Goal: Information Seeking & Learning: Learn about a topic

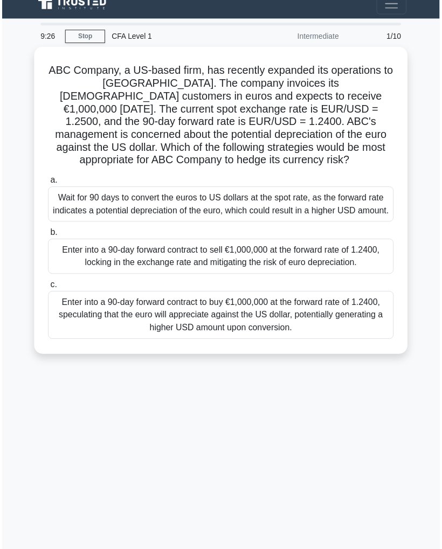
scroll to position [11, 0]
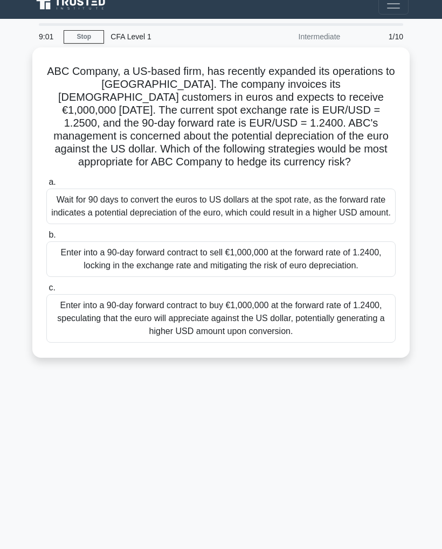
click at [70, 210] on div "Wait for 90 days to convert the euros to US dollars at the spot rate, as the fo…" at bounding box center [220, 207] width 349 height 36
click at [46, 186] on input "a. Wait for 90 days to convert the euros to US dollars at the spot rate, as the…" at bounding box center [46, 182] width 0 height 7
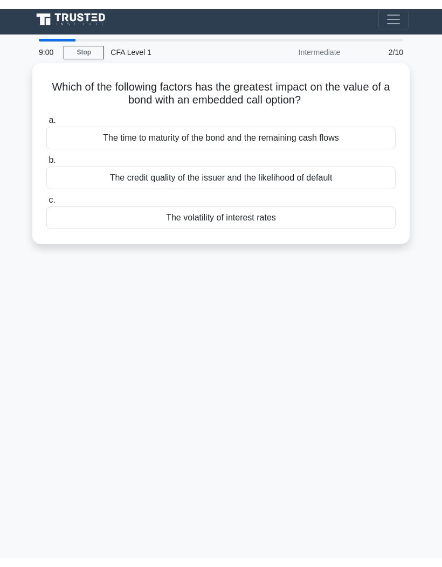
scroll to position [0, 0]
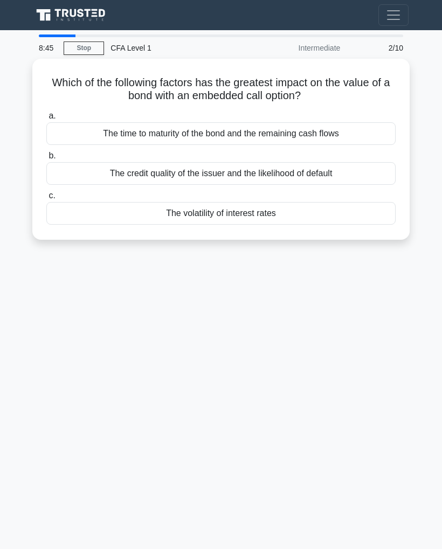
click at [309, 218] on div "The volatility of interest rates" at bounding box center [220, 213] width 349 height 23
click at [46, 199] on input "c. The volatility of interest rates" at bounding box center [46, 195] width 0 height 7
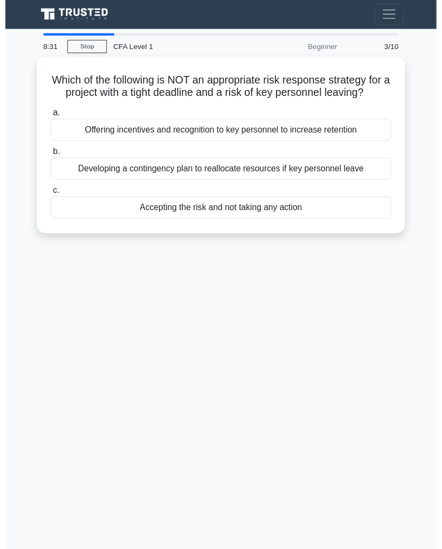
scroll to position [6, 0]
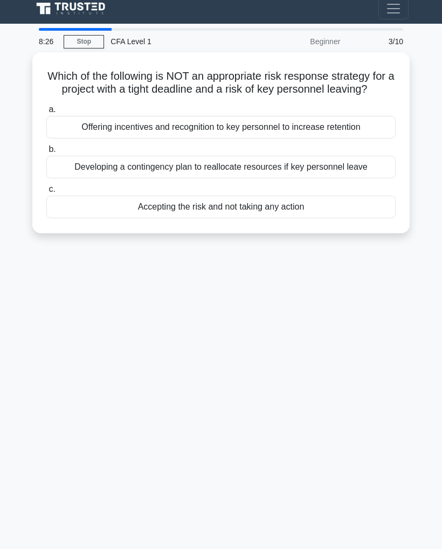
click at [264, 218] on div "Accepting the risk and not taking any action" at bounding box center [220, 207] width 349 height 23
click at [46, 193] on input "c. Accepting the risk and not taking any action" at bounding box center [46, 189] width 0 height 7
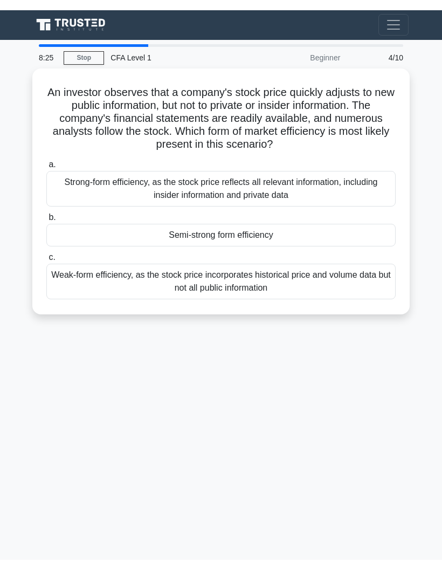
scroll to position [0, 0]
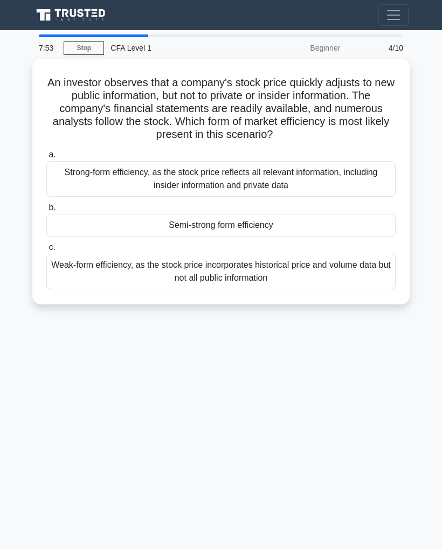
click at [331, 183] on div "Strong-form efficiency, as the stock price reflects all relevant information, i…" at bounding box center [220, 179] width 349 height 36
click at [46, 158] on input "a. Strong-form efficiency, as the stock price reflects all relevant information…" at bounding box center [46, 154] width 0 height 7
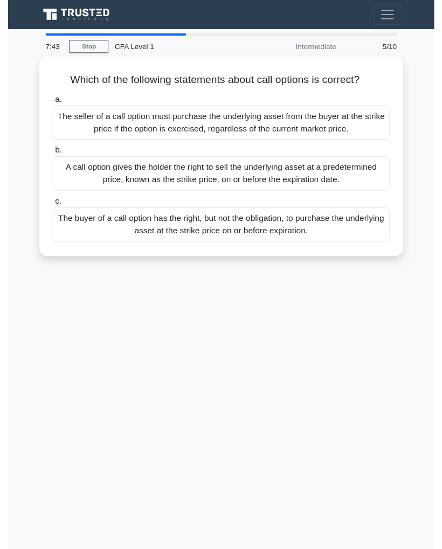
scroll to position [8, 0]
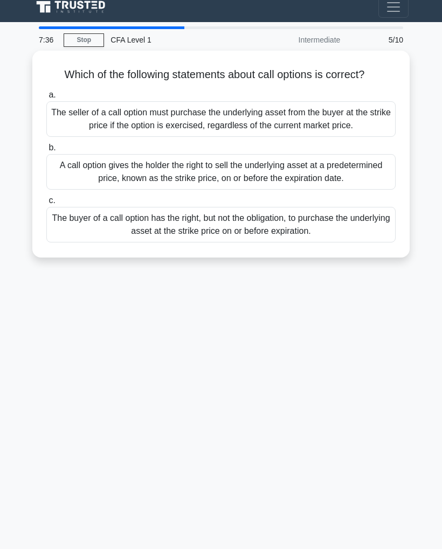
click at [351, 190] on div "A call option gives the holder the right to sell the underlying asset at a pred…" at bounding box center [220, 172] width 349 height 36
click at [46, 151] on input "b. A call option gives the holder the right to sell the underlying asset at a p…" at bounding box center [46, 147] width 0 height 7
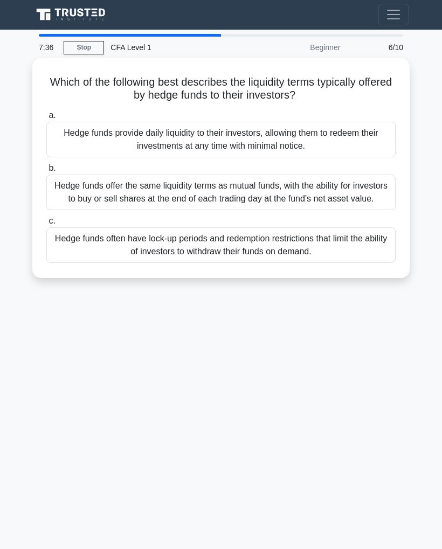
scroll to position [0, 0]
